Goal: Transaction & Acquisition: Purchase product/service

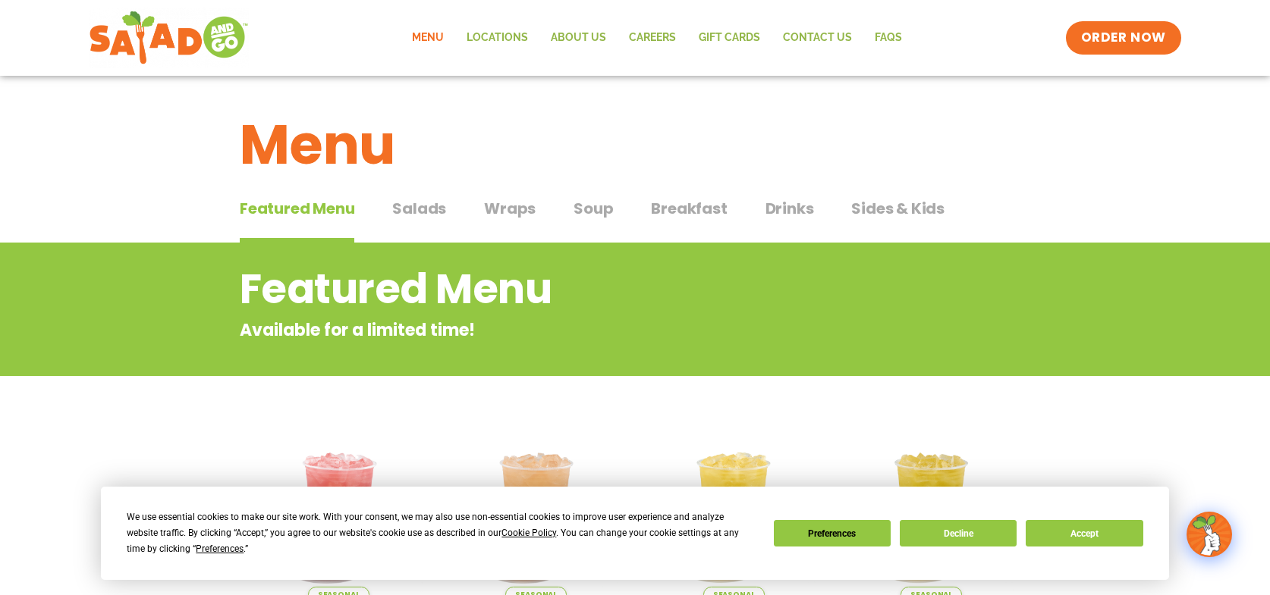
scroll to position [2, 0]
click at [1108, 538] on button "Accept" at bounding box center [1083, 533] width 117 height 27
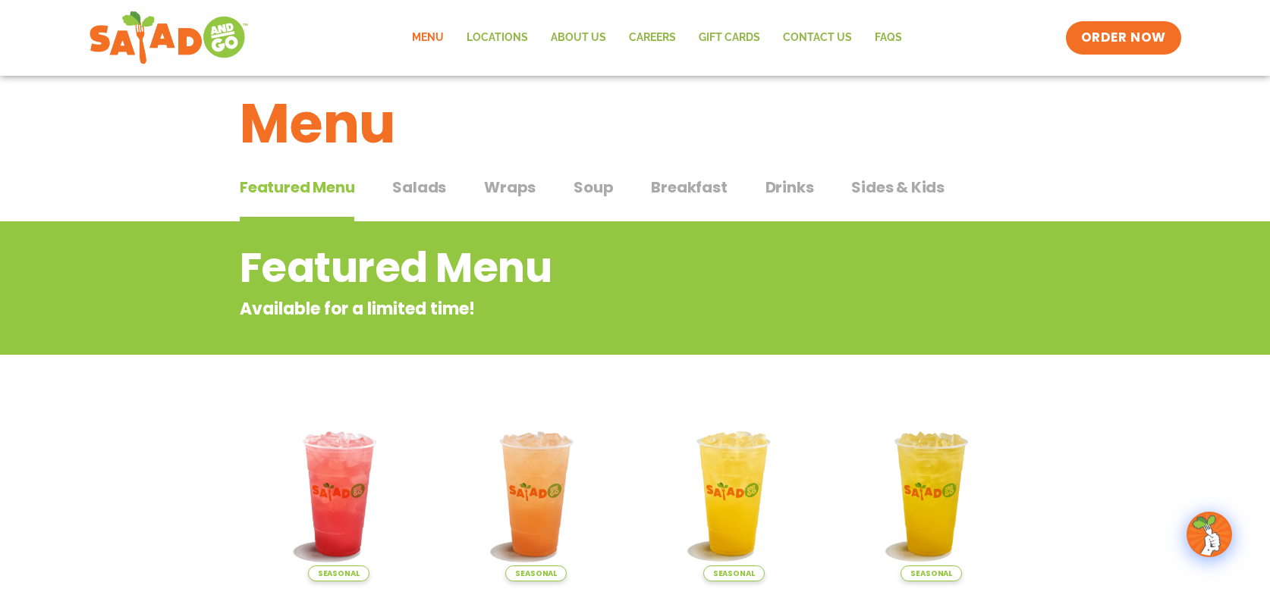
scroll to position [0, 0]
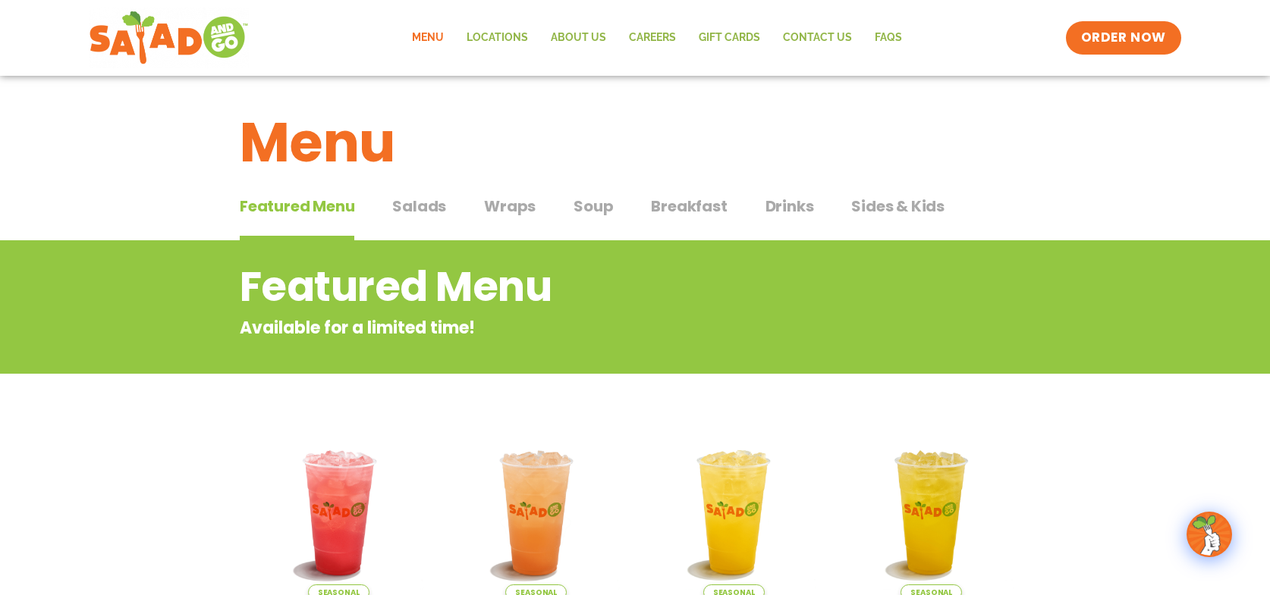
click at [432, 215] on span "Salads" at bounding box center [419, 206] width 54 height 23
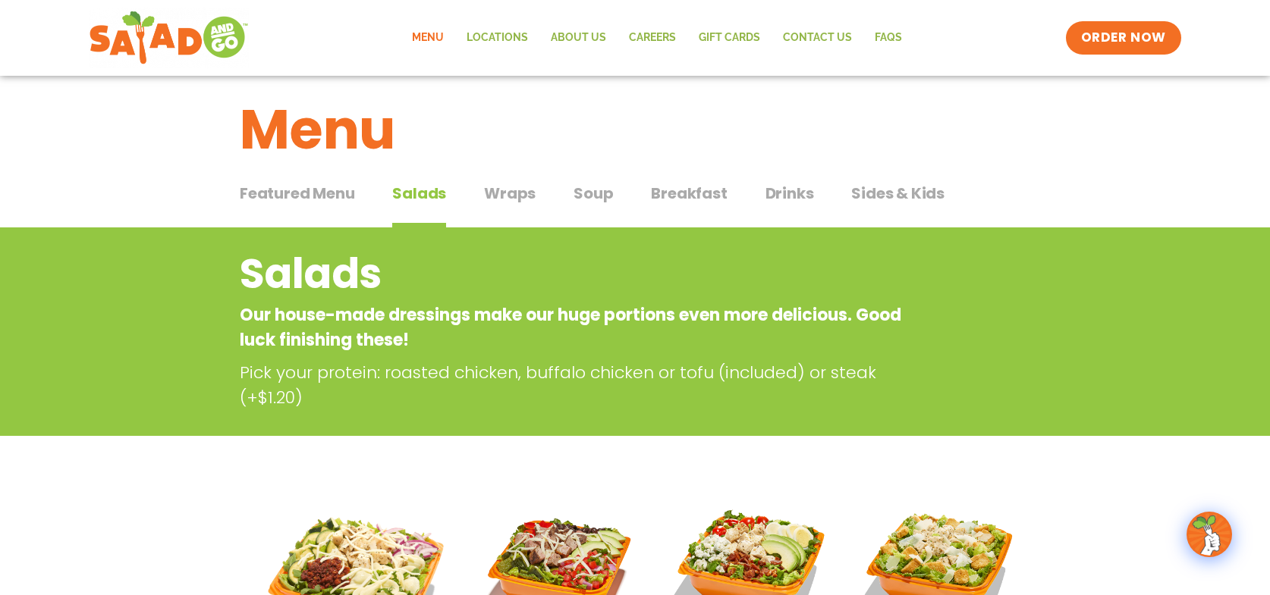
scroll to position [10, 0]
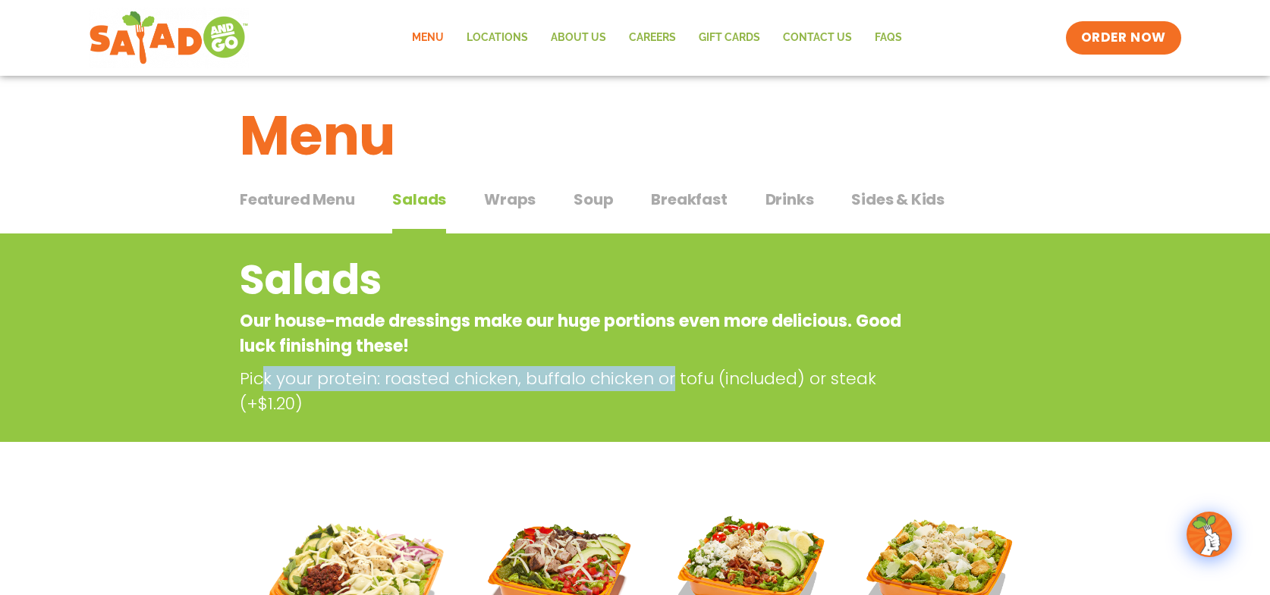
drag, startPoint x: 260, startPoint y: 384, endPoint x: 668, endPoint y: 378, distance: 408.1
click at [668, 378] on p "Pick your protein: roasted chicken, buffalo chicken or tofu (included) or steak…" at bounding box center [577, 391] width 675 height 50
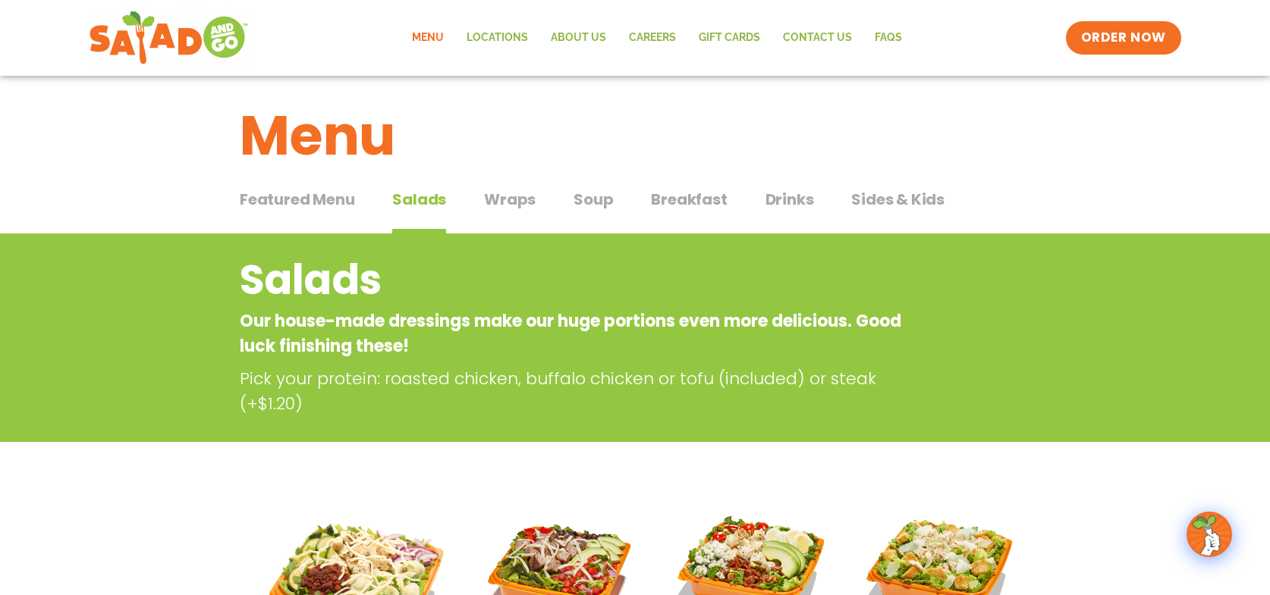
click at [477, 363] on div "Salads Our house-made dressings make our huge portions even more delicious. Goo…" at bounding box center [634, 333] width 827 height 167
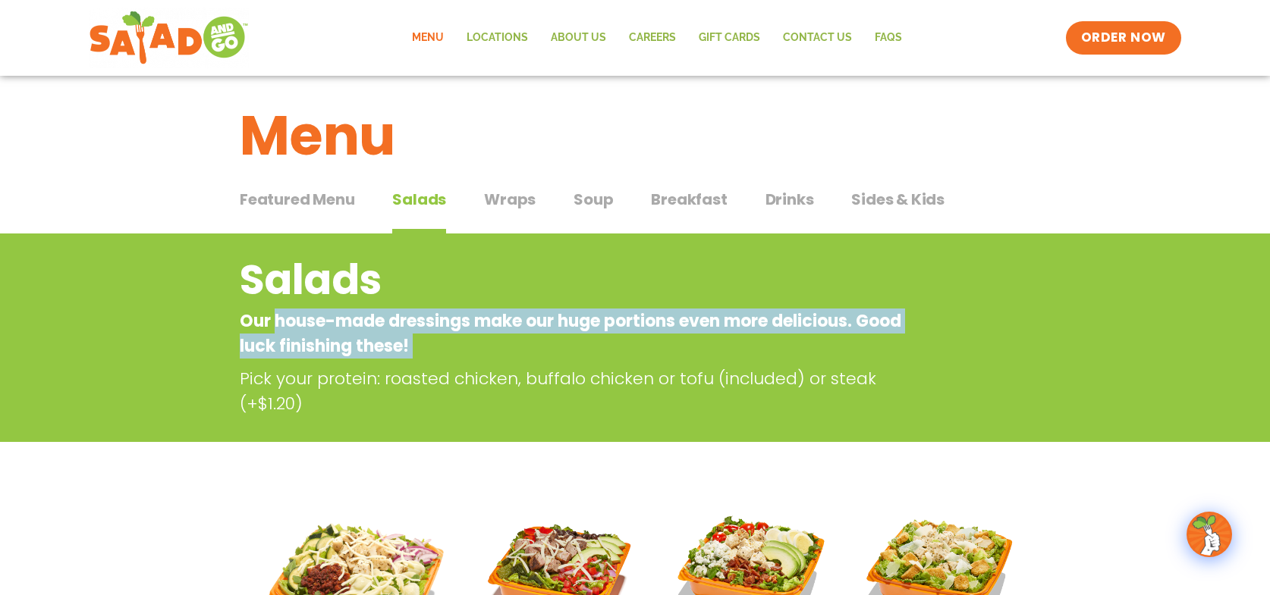
drag, startPoint x: 290, startPoint y: 330, endPoint x: 432, endPoint y: 359, distance: 144.7
click at [427, 359] on div "Salads Our house-made dressings make our huge portions even more delicious. Goo…" at bounding box center [634, 333] width 827 height 167
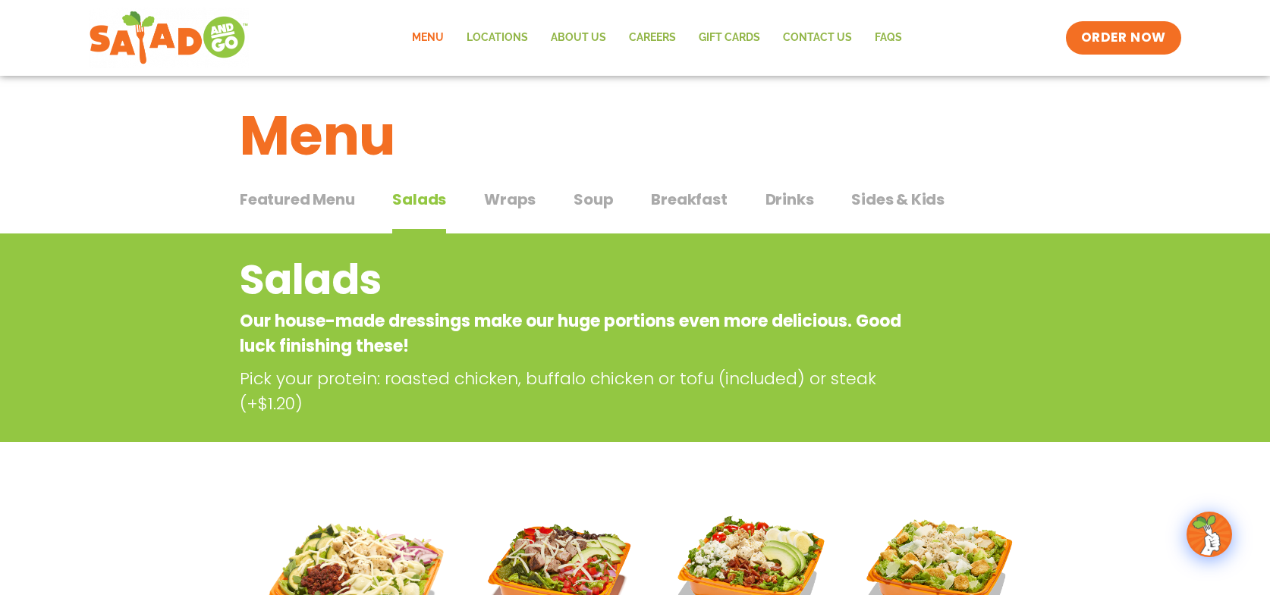
drag, startPoint x: 443, startPoint y: 359, endPoint x: 482, endPoint y: 369, distance: 39.9
click at [444, 360] on div "Salads Our house-made dressings make our huge portions even more delicious. Goo…" at bounding box center [634, 333] width 827 height 167
click at [515, 210] on span "Wraps" at bounding box center [510, 199] width 52 height 23
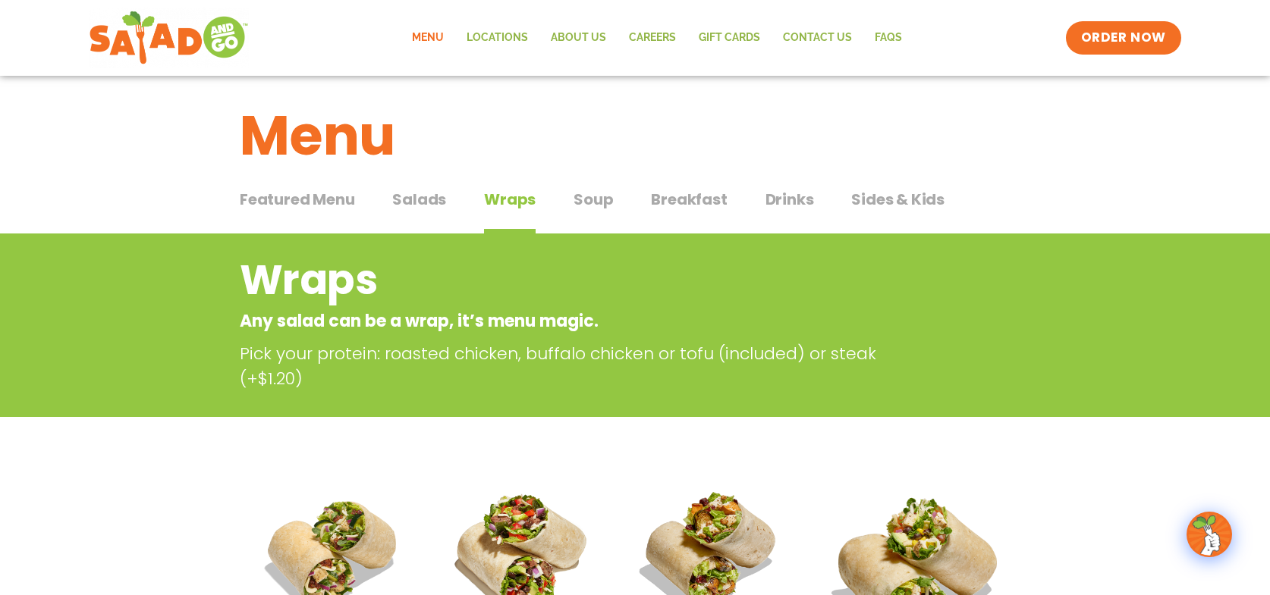
click at [425, 202] on span "Salads" at bounding box center [419, 199] width 54 height 23
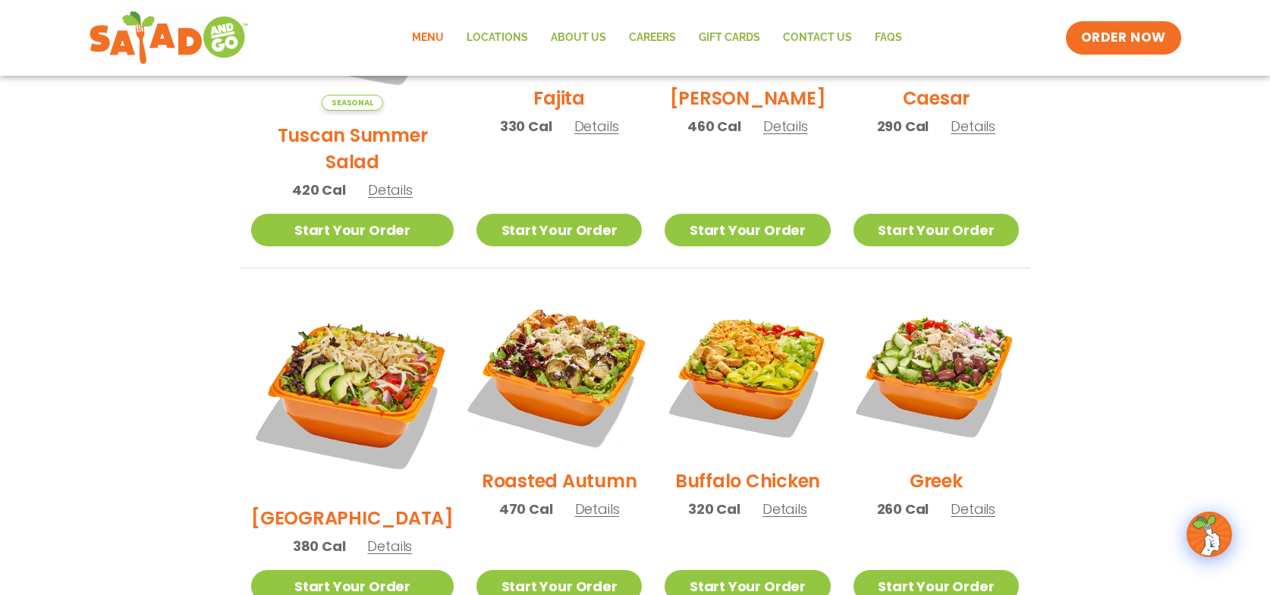
scroll to position [604, 0]
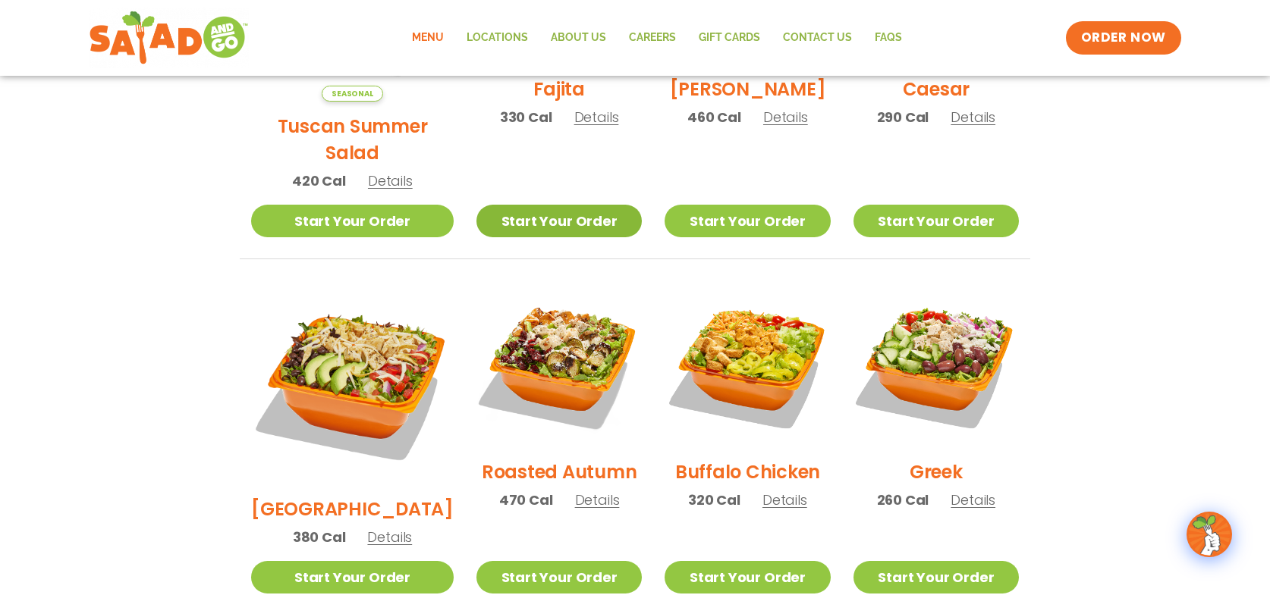
click at [545, 205] on link "Start Your Order" at bounding box center [558, 221] width 165 height 33
